Goal: Information Seeking & Learning: Learn about a topic

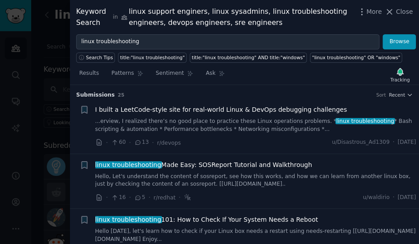
click at [223, 164] on span "linux troubleshooting Made Easy: SOSReport Tutorial and Walkthrough" at bounding box center [203, 164] width 217 height 9
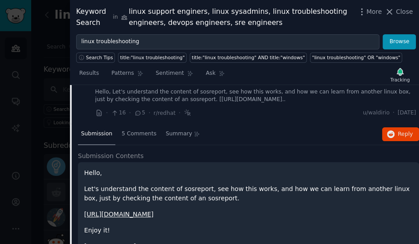
scroll to position [69, 0]
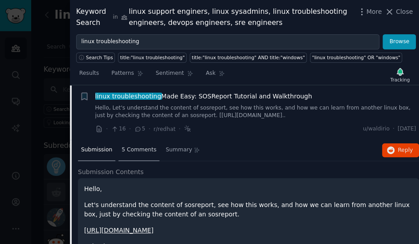
click at [138, 149] on span "5 Comments" at bounding box center [139, 150] width 35 height 8
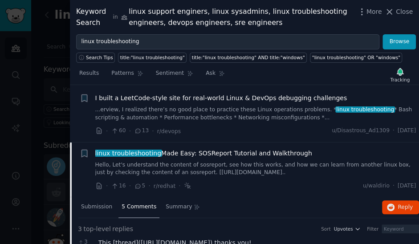
scroll to position [0, 0]
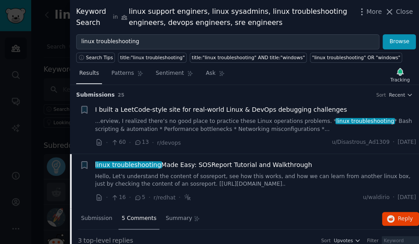
click at [86, 73] on span "Results" at bounding box center [89, 73] width 20 height 8
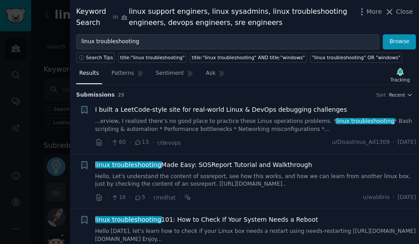
click at [174, 109] on span "I built a LeetCode-style site for real-world Linux & DevOps debugging challenges" at bounding box center [221, 109] width 252 height 9
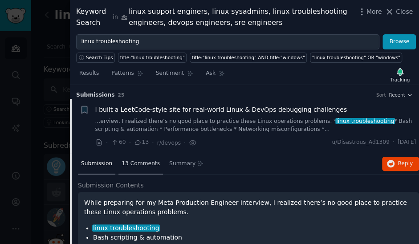
click at [137, 161] on span "13 Comments" at bounding box center [141, 164] width 38 height 8
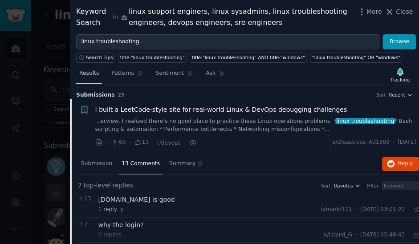
click at [90, 73] on span "Results" at bounding box center [89, 73] width 20 height 8
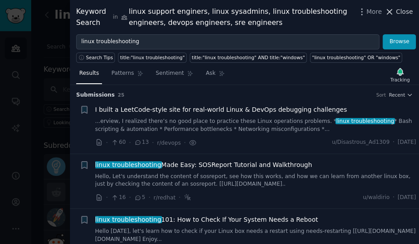
click at [394, 9] on icon at bounding box center [389, 11] width 9 height 9
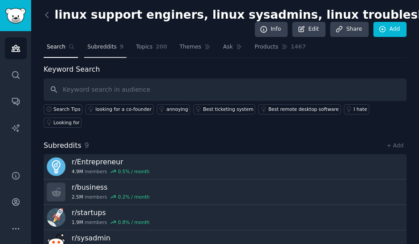
click at [97, 47] on span "Subreddits" at bounding box center [101, 47] width 29 height 8
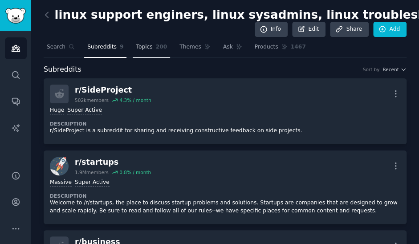
click at [146, 47] on span "Topics" at bounding box center [144, 47] width 16 height 8
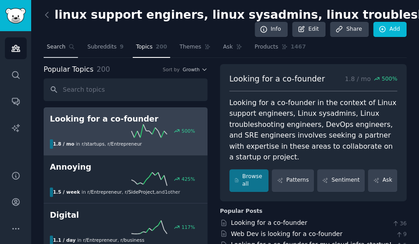
click at [54, 48] on span "Search" at bounding box center [56, 47] width 19 height 8
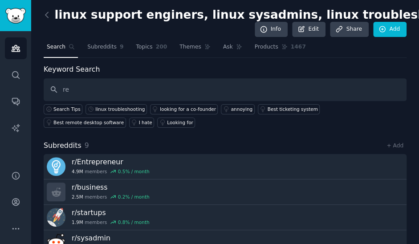
type input "r"
type input ""understanding log files""
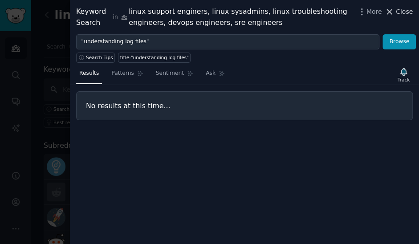
click at [394, 10] on icon at bounding box center [389, 11] width 9 height 9
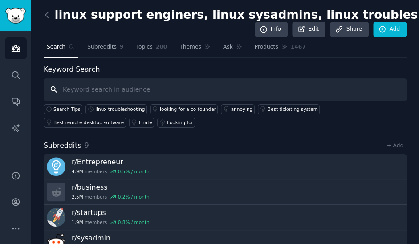
click at [81, 90] on input "text" at bounding box center [225, 89] width 363 height 23
type input ""reading log files""
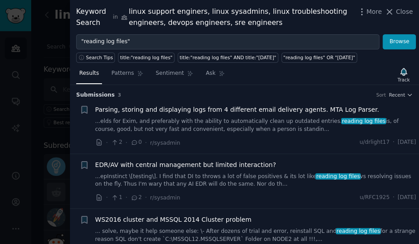
click at [183, 109] on span "Parsing, storing and displaying logs from 4 different email delivery agents. MT…" at bounding box center [237, 109] width 284 height 9
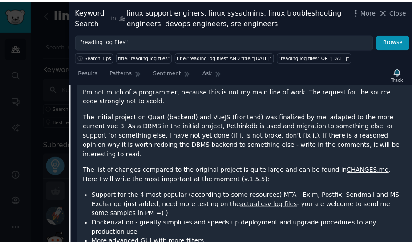
scroll to position [370, 0]
